Goal: Task Accomplishment & Management: Manage account settings

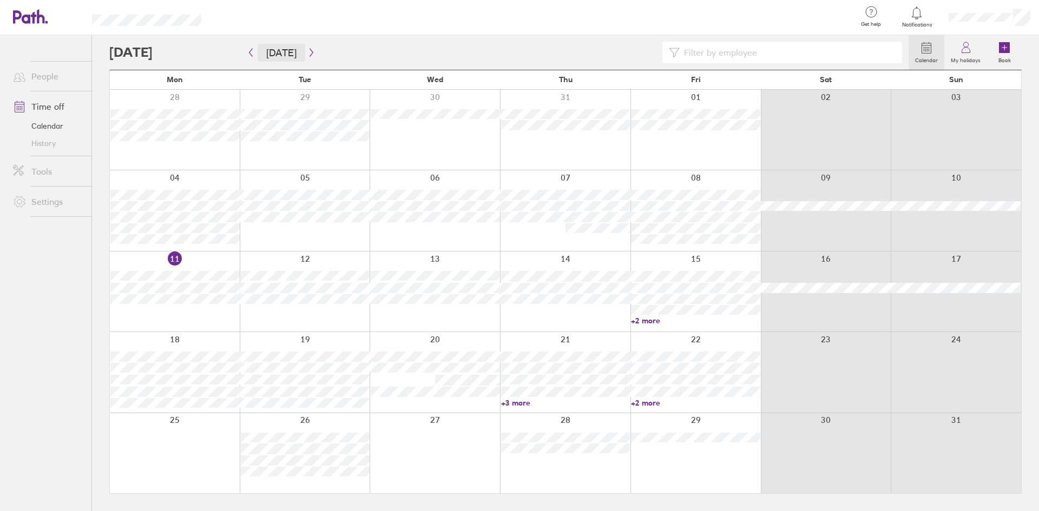
drag, startPoint x: 0, startPoint y: 0, endPoint x: 272, endPoint y: 46, distance: 276.0
click at [272, 46] on button "[DATE]" at bounding box center [282, 53] width 48 height 18
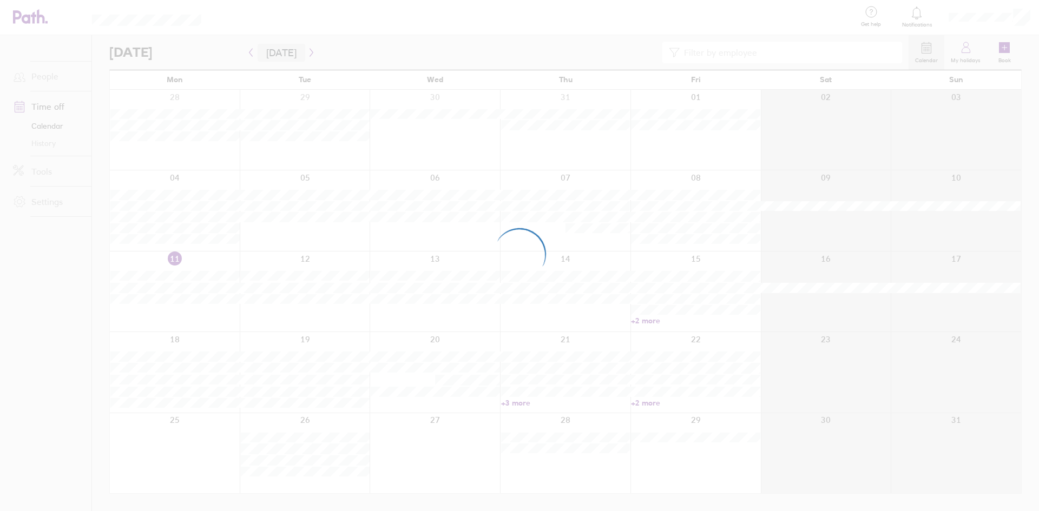
click at [273, 44] on div at bounding box center [519, 255] width 1039 height 511
